Goal: Task Accomplishment & Management: Complete application form

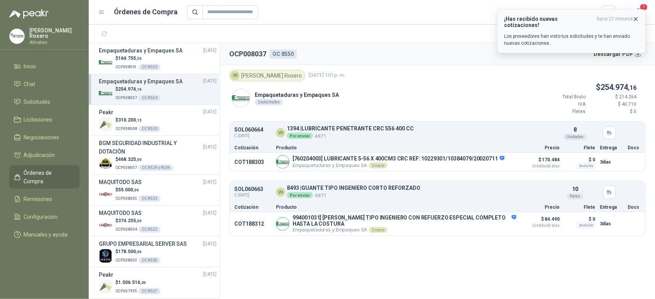
click at [558, 20] on h3 "¡Has recibido nuevas cotizaciones!" at bounding box center [549, 22] width 90 height 12
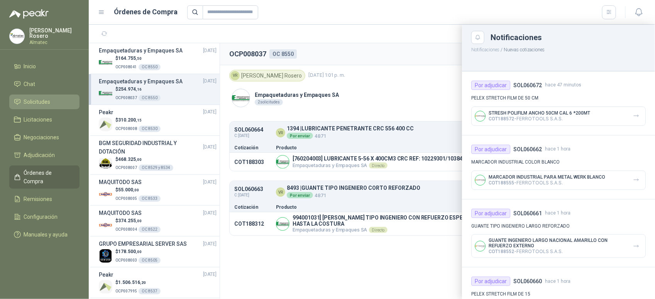
click at [49, 98] on span "Solicitudes" at bounding box center [37, 102] width 27 height 8
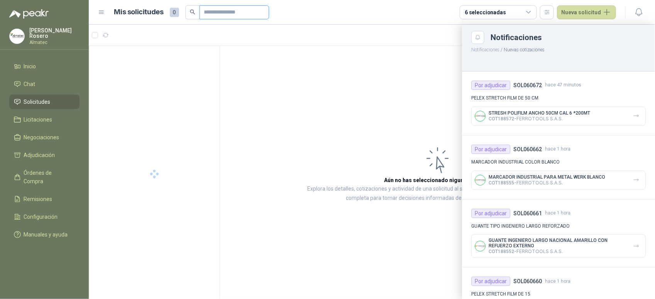
click at [223, 12] on input "text" at bounding box center [231, 12] width 54 height 13
type input "******"
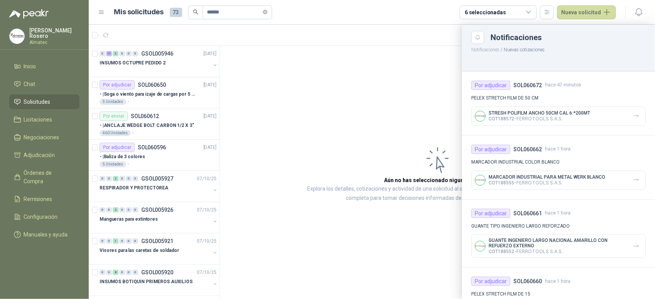
click at [155, 62] on div at bounding box center [372, 162] width 566 height 275
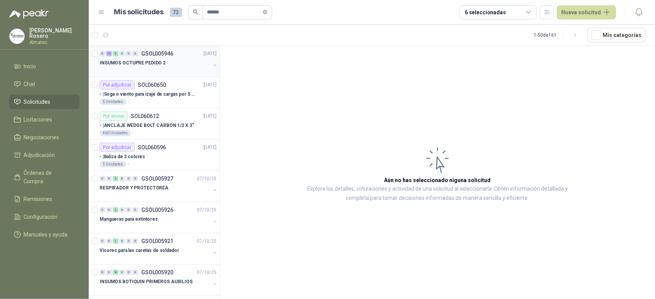
click at [212, 68] on button "button" at bounding box center [215, 65] width 6 height 6
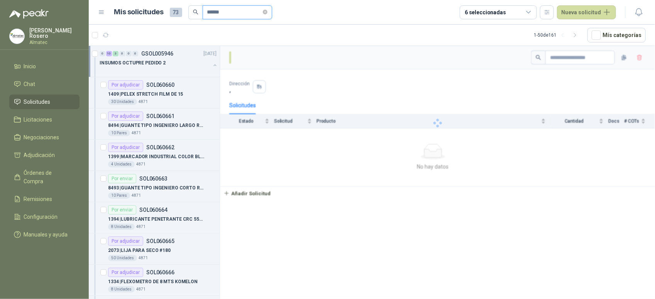
click at [246, 10] on input "******" at bounding box center [234, 12] width 54 height 13
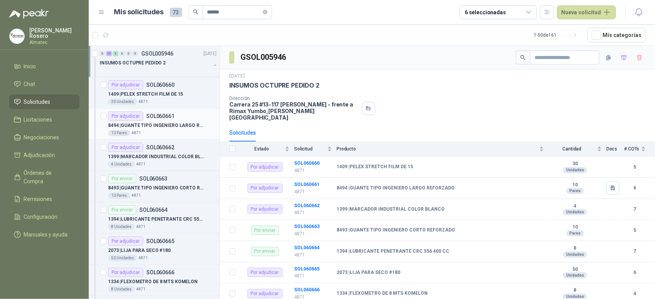
click at [178, 131] on div "10 Pares 4871" at bounding box center [162, 133] width 109 height 6
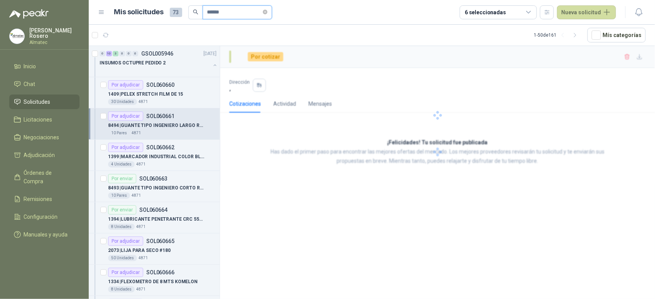
click at [231, 12] on input "******" at bounding box center [234, 12] width 54 height 13
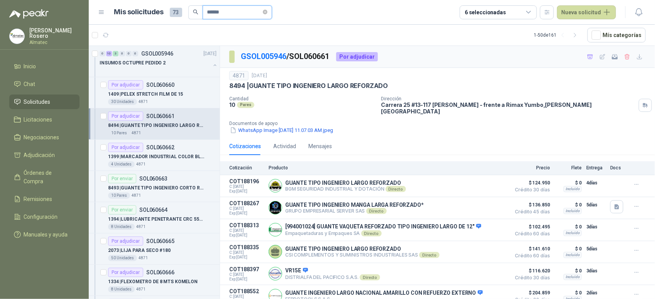
click at [207, 12] on input "******" at bounding box center [234, 12] width 54 height 13
click at [240, 14] on input "******" at bounding box center [234, 12] width 54 height 13
click at [212, 64] on button "button" at bounding box center [215, 65] width 6 height 6
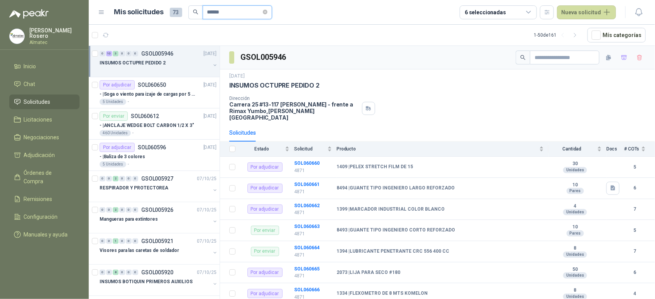
click at [230, 14] on input "******" at bounding box center [234, 12] width 54 height 13
click at [212, 66] on button "button" at bounding box center [215, 65] width 6 height 6
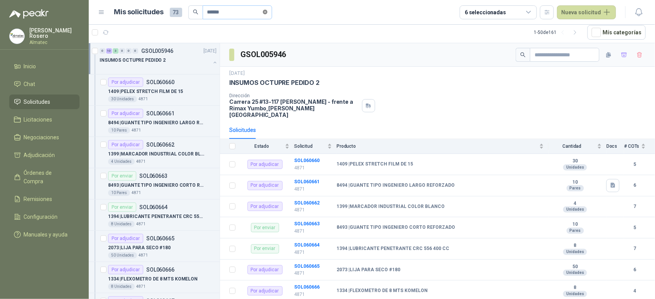
click at [268, 14] on icon "close-circle" at bounding box center [265, 12] width 5 height 5
click at [246, 12] on input "text" at bounding box center [234, 12] width 54 height 13
type input "******"
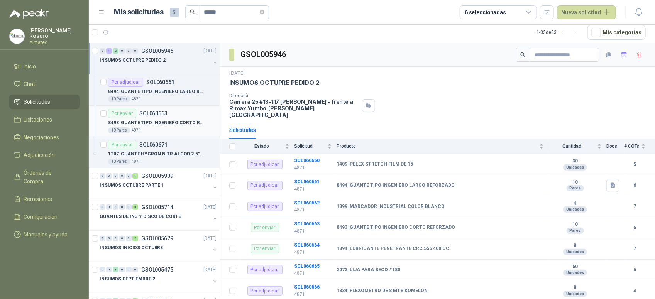
click at [184, 124] on p "8493 | GUANTE TIPO INGENIERO CORTO REFORZADO" at bounding box center [156, 122] width 96 height 7
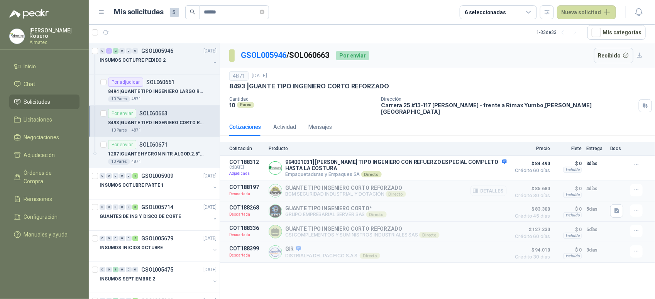
click at [495, 188] on button "Detalles" at bounding box center [489, 191] width 36 height 10
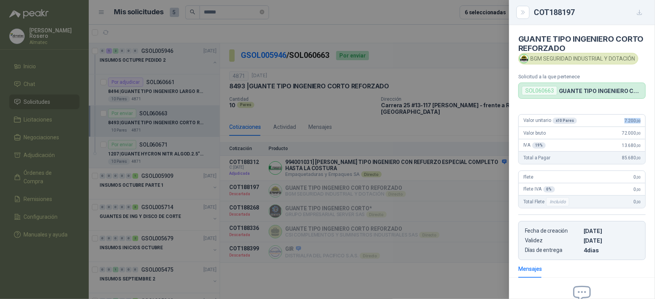
drag, startPoint x: 617, startPoint y: 120, endPoint x: 640, endPoint y: 120, distance: 23.6
click at [640, 120] on div "Valor unitario x 10 Pares 7.200 ,00 Valor bruto 72.000 ,00 IVA 19 % 13.680 ,00 …" at bounding box center [582, 184] width 146 height 152
copy span "7.200 ,00"
click at [167, 157] on div at bounding box center [327, 149] width 655 height 299
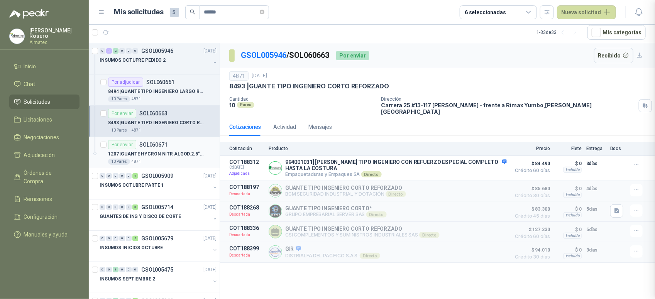
click at [171, 155] on p "1207 | [PERSON_NAME] NITR ALGOD.2.5"RT TALLA 10" at bounding box center [156, 154] width 96 height 7
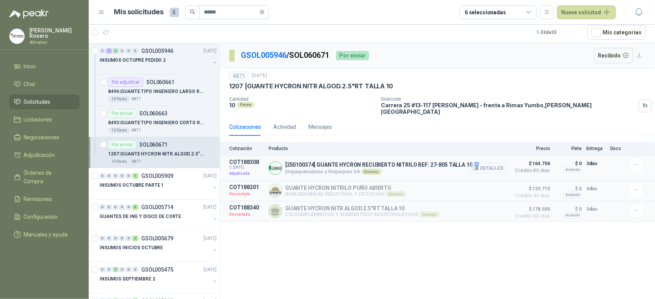
click at [489, 164] on button "Detalles" at bounding box center [489, 168] width 36 height 10
click at [495, 163] on button "Detalles" at bounding box center [489, 168] width 36 height 10
click at [497, 163] on button "Detalles" at bounding box center [489, 168] width 36 height 10
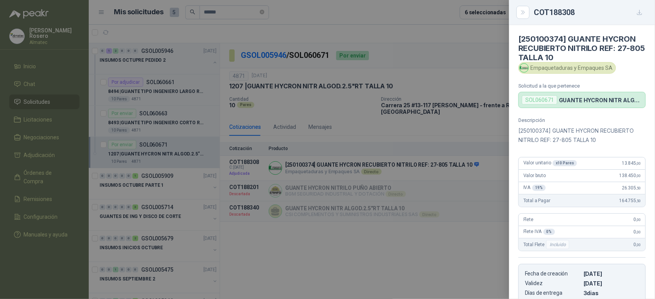
scroll to position [131, 0]
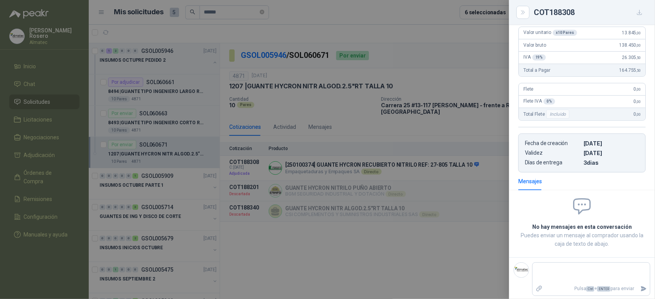
click at [497, 103] on div at bounding box center [327, 149] width 655 height 299
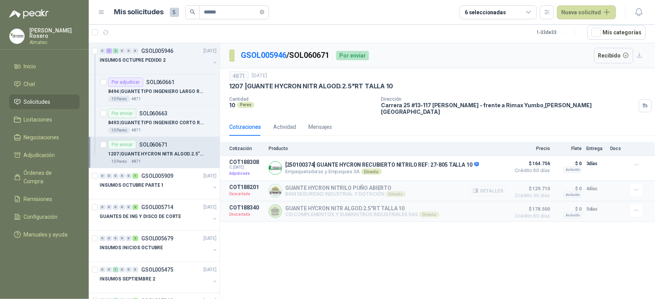
click at [496, 188] on button "Detalles" at bounding box center [489, 191] width 36 height 10
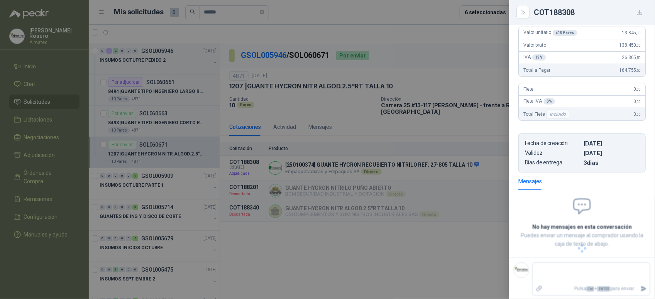
scroll to position [48, 0]
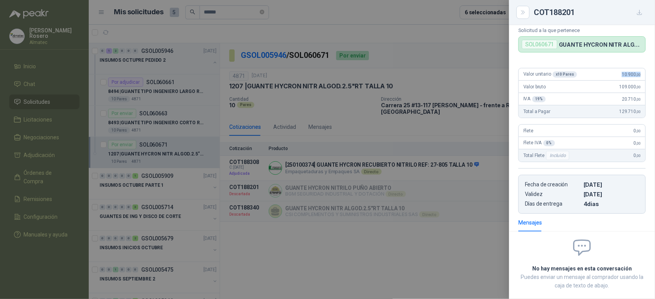
drag, startPoint x: 611, startPoint y: 74, endPoint x: 642, endPoint y: 69, distance: 31.3
click at [642, 69] on div "Valor unitario x 10 Pares 10.900 ,00 Valor bruto 109.000 ,00 IVA 19 % 20.710 ,0…" at bounding box center [582, 138] width 146 height 152
copy span "10.900 ,00"
click at [273, 135] on div at bounding box center [327, 149] width 655 height 299
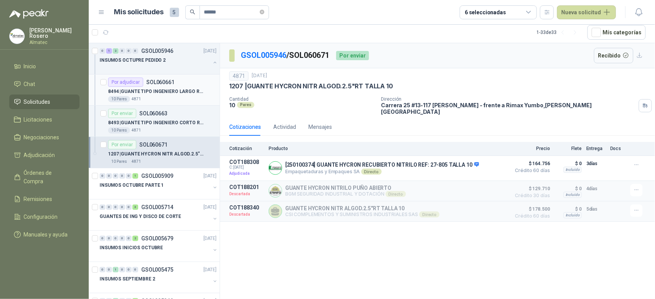
click at [165, 92] on p "8494 | GUANTE TIPO INGENIERO LARGO REFORZADO" at bounding box center [156, 91] width 96 height 7
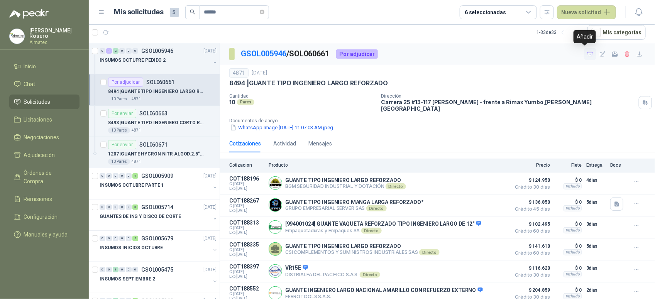
click at [587, 54] on icon "button" at bounding box center [590, 54] width 7 height 7
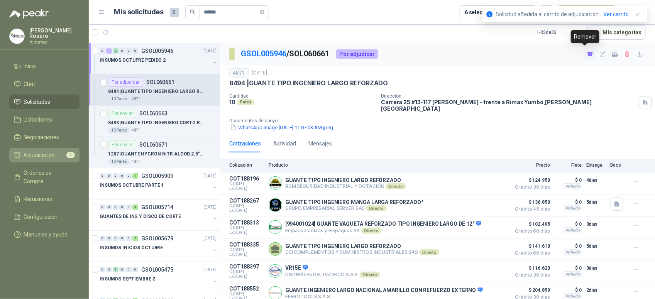
click at [36, 157] on span "Adjudicación" at bounding box center [39, 155] width 31 height 8
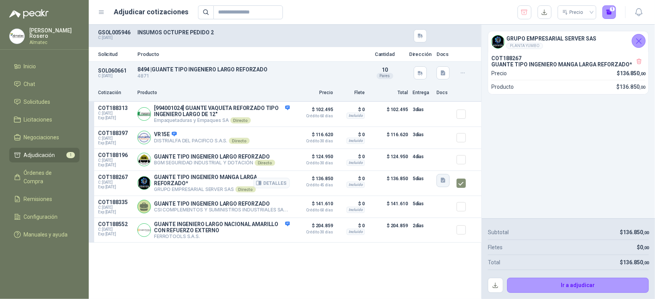
click at [445, 187] on button "button" at bounding box center [443, 180] width 13 height 13
click at [433, 168] on button "image.png" at bounding box center [429, 167] width 34 height 8
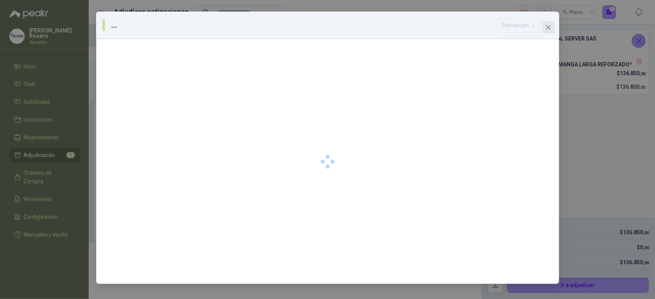
click at [548, 26] on icon "close" at bounding box center [549, 27] width 6 height 6
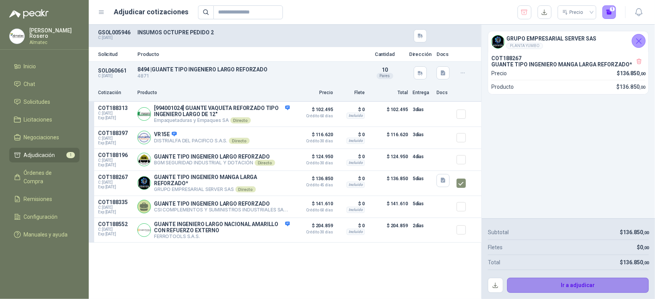
click at [566, 283] on button "Ir a adjudicar" at bounding box center [578, 285] width 142 height 15
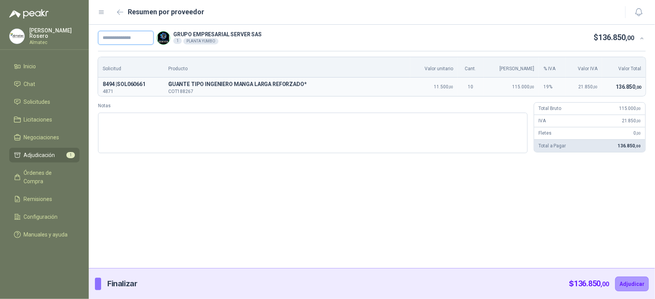
click at [133, 38] on input "text" at bounding box center [126, 38] width 56 height 14
paste input "*****"
type input "*******"
click at [632, 280] on button "Adjudicar" at bounding box center [632, 284] width 34 height 15
